Goal: Use online tool/utility: Utilize a website feature to perform a specific function

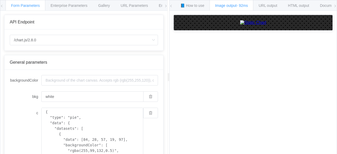
click at [335, 6] on icon at bounding box center [335, 5] width 3 height 3
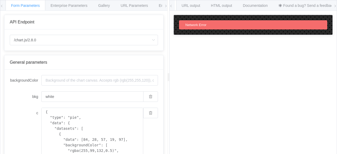
click at [167, 6] on icon at bounding box center [165, 5] width 3 height 3
click at [4, 6] on div "Form Parameters Enterprise Parameters Gallery URL Parameters Environments" at bounding box center [83, 5] width 167 height 11
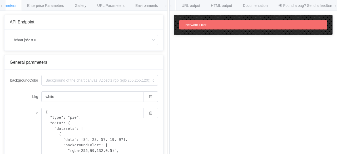
click at [2, 6] on icon at bounding box center [1, 5] width 3 height 3
